Goal: Entertainment & Leisure: Consume media (video, audio)

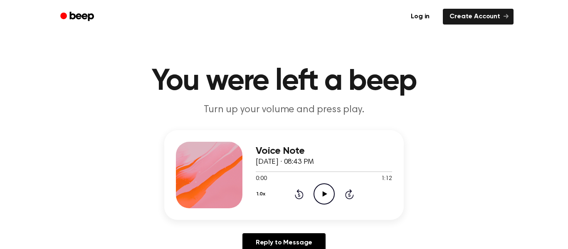
click at [317, 193] on icon "Play Audio" at bounding box center [324, 193] width 21 height 21
click at [317, 193] on icon "Pause Audio" at bounding box center [324, 193] width 21 height 21
